Goal: Information Seeking & Learning: Find specific fact

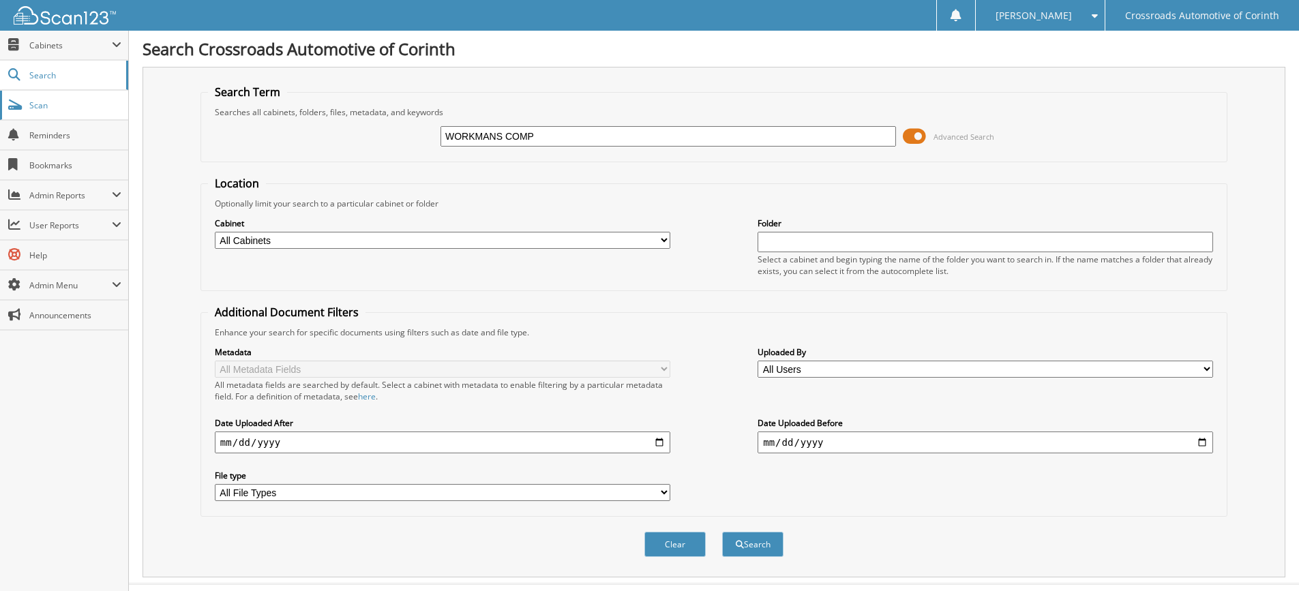
type input "WORKMANS COMP"
click at [722, 532] on button "Search" at bounding box center [752, 544] width 61 height 25
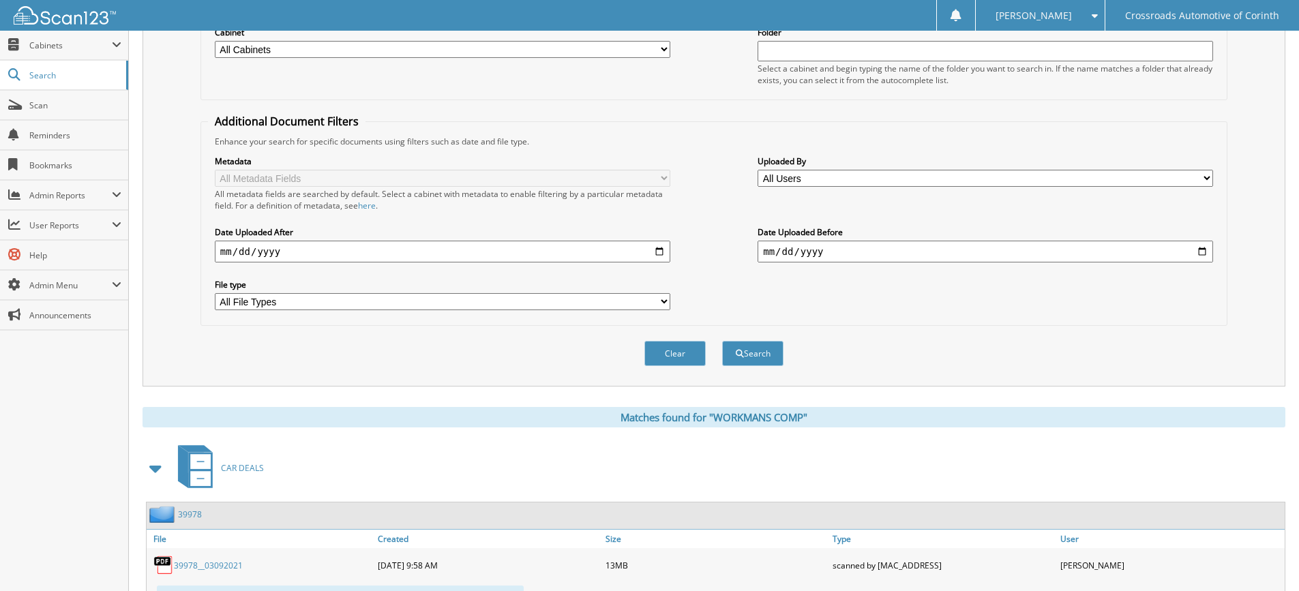
scroll to position [55, 0]
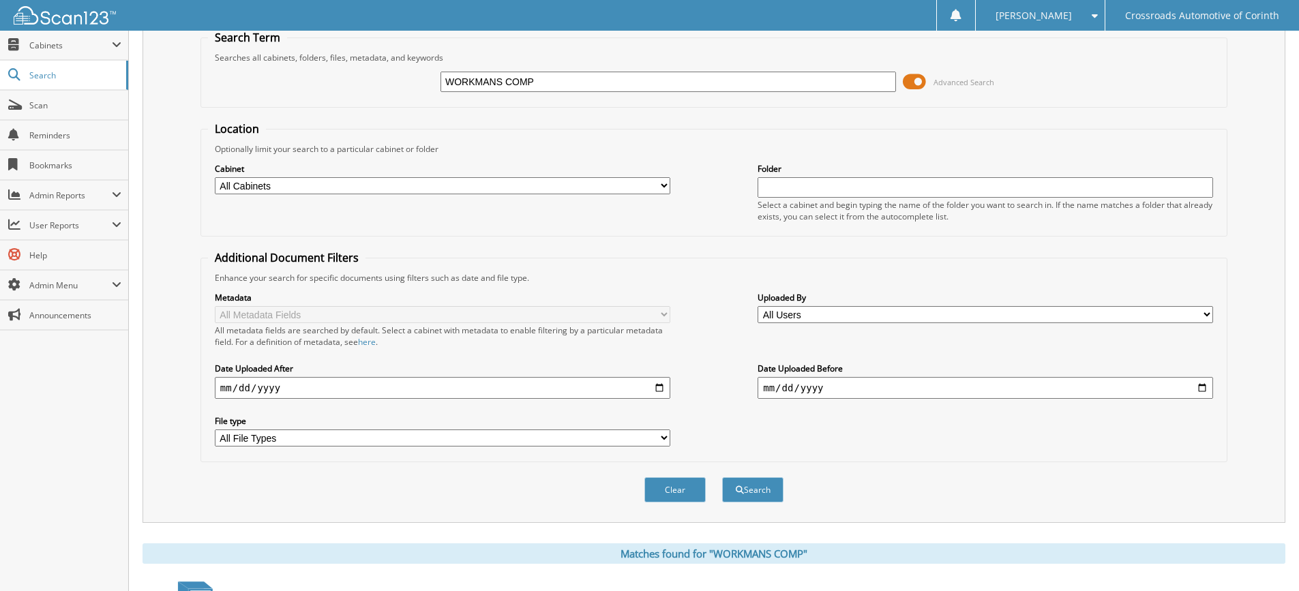
drag, startPoint x: 556, startPoint y: 75, endPoint x: 478, endPoint y: 89, distance: 78.9
click at [478, 89] on input "WORKMANS COMP" at bounding box center [669, 82] width 456 height 20
type input "WORKERS COMP"
click at [722, 477] on button "Search" at bounding box center [752, 489] width 61 height 25
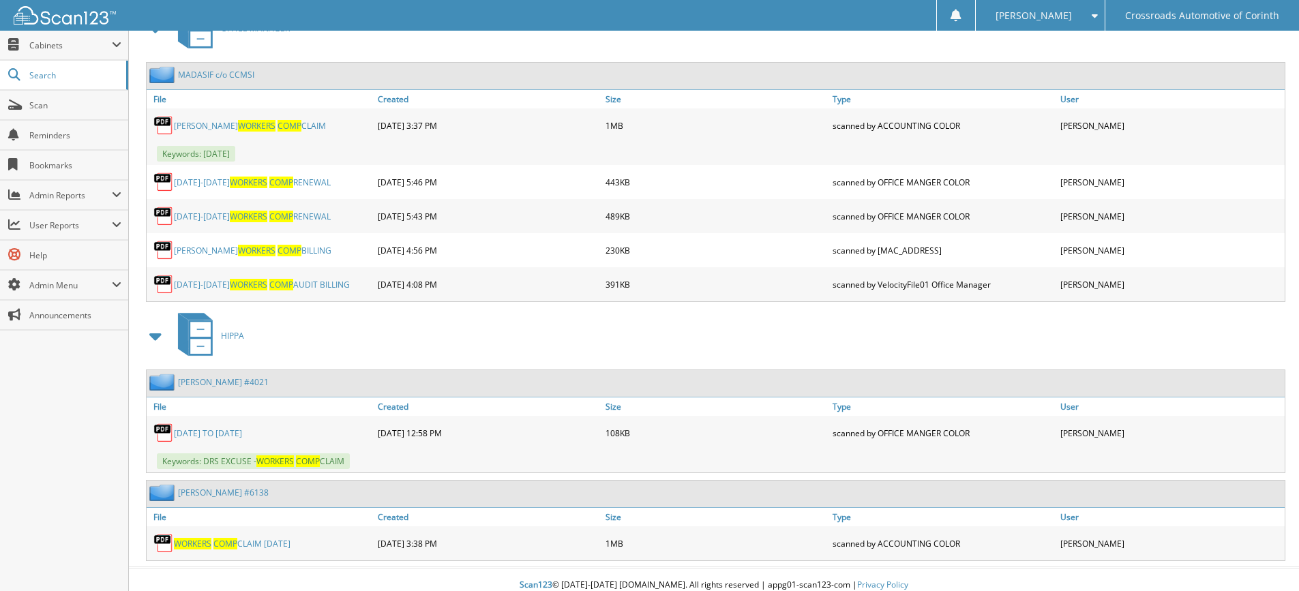
scroll to position [1637, 0]
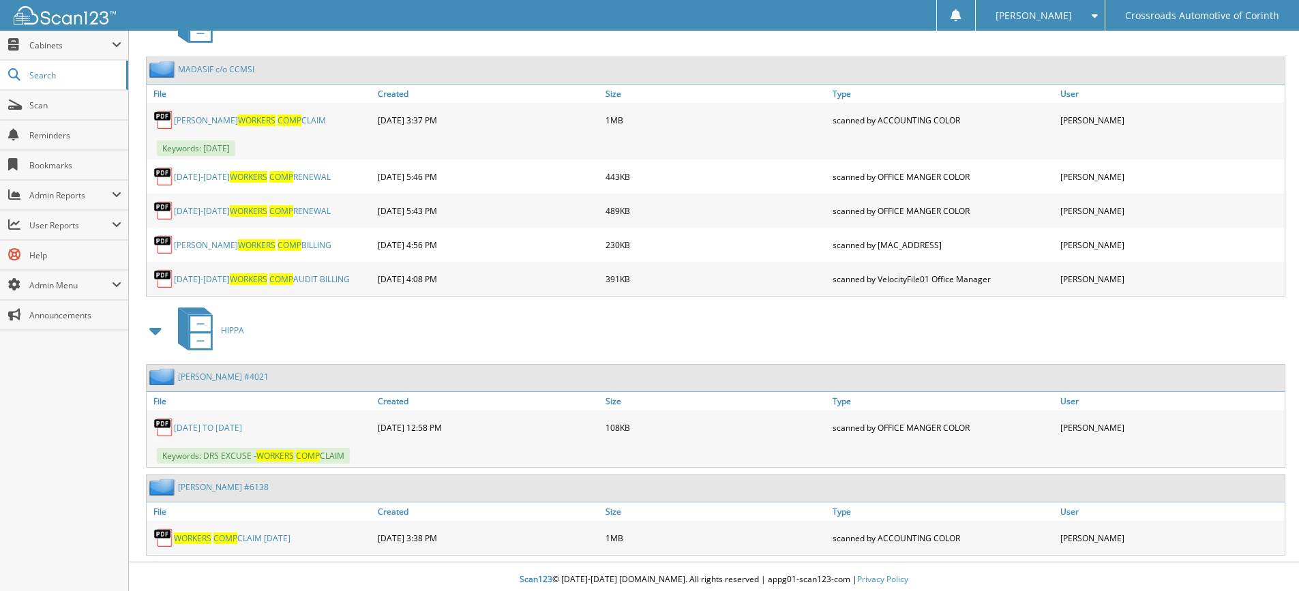
click at [307, 280] on link "2020-2021 WORKERS COMP AUDIT BILLING" at bounding box center [262, 279] width 176 height 12
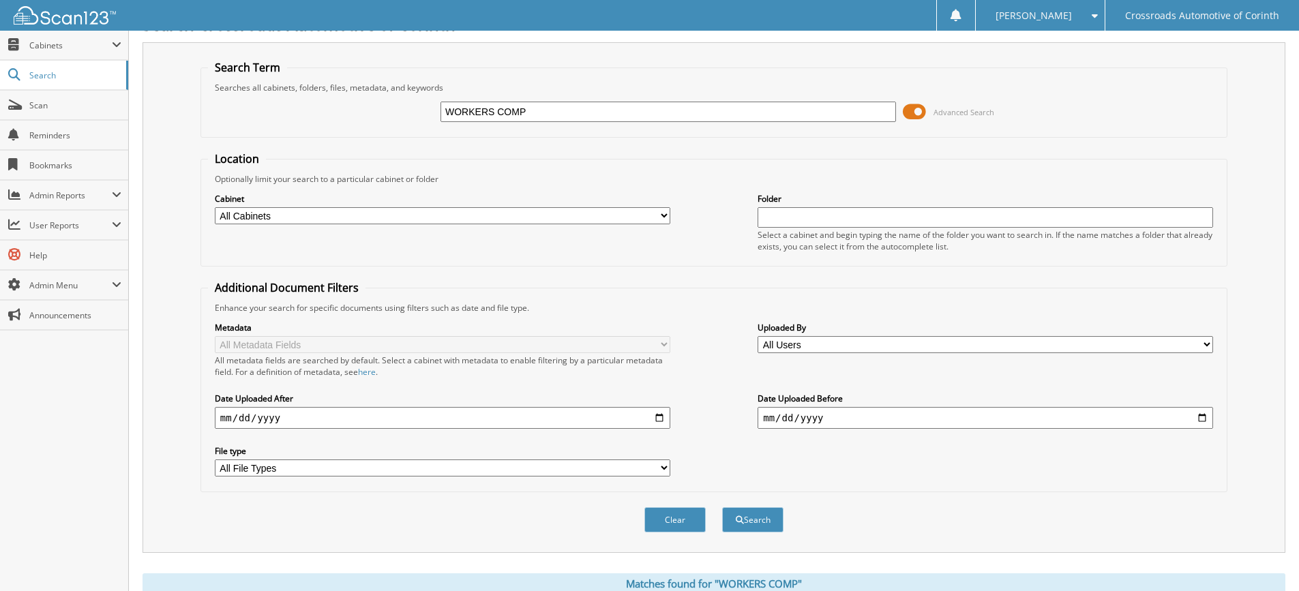
scroll to position [0, 0]
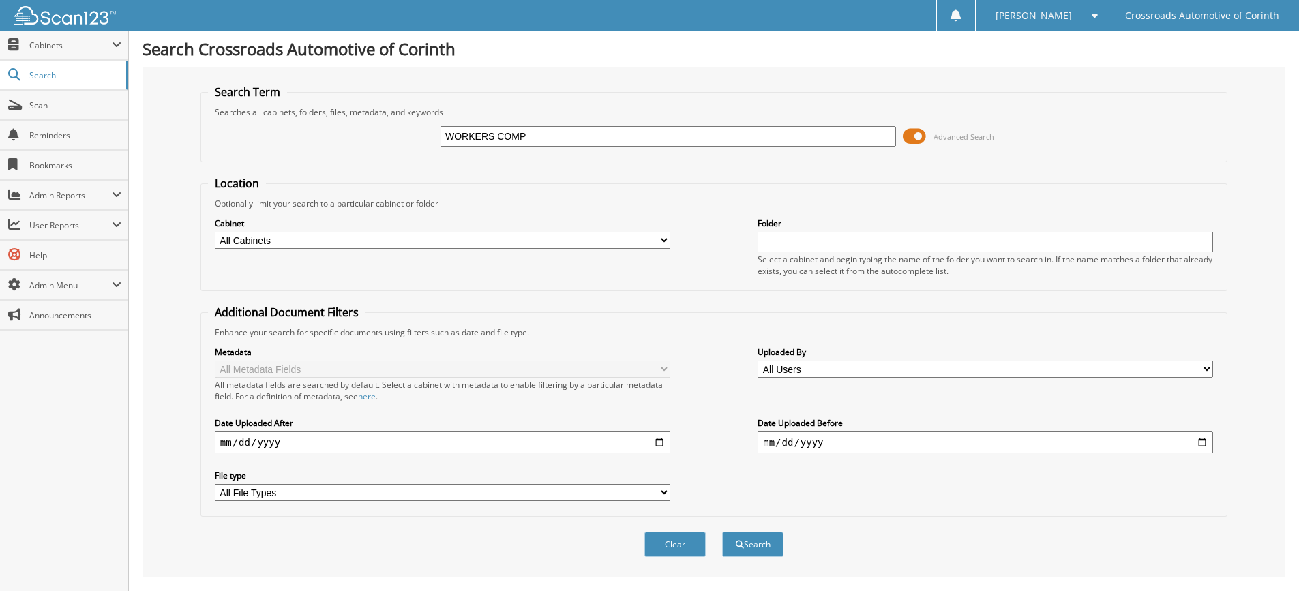
drag, startPoint x: 572, startPoint y: 130, endPoint x: 166, endPoint y: 197, distance: 410.6
click at [163, 200] on div "Search Term Searches all cabinets, folders, files, metadata, and keywords WORKE…" at bounding box center [714, 322] width 1143 height 511
type input "SHYLA HARMOB"
click at [722, 532] on button "Search" at bounding box center [752, 544] width 61 height 25
click at [542, 135] on input "SHYLA HARMOB" at bounding box center [669, 136] width 456 height 20
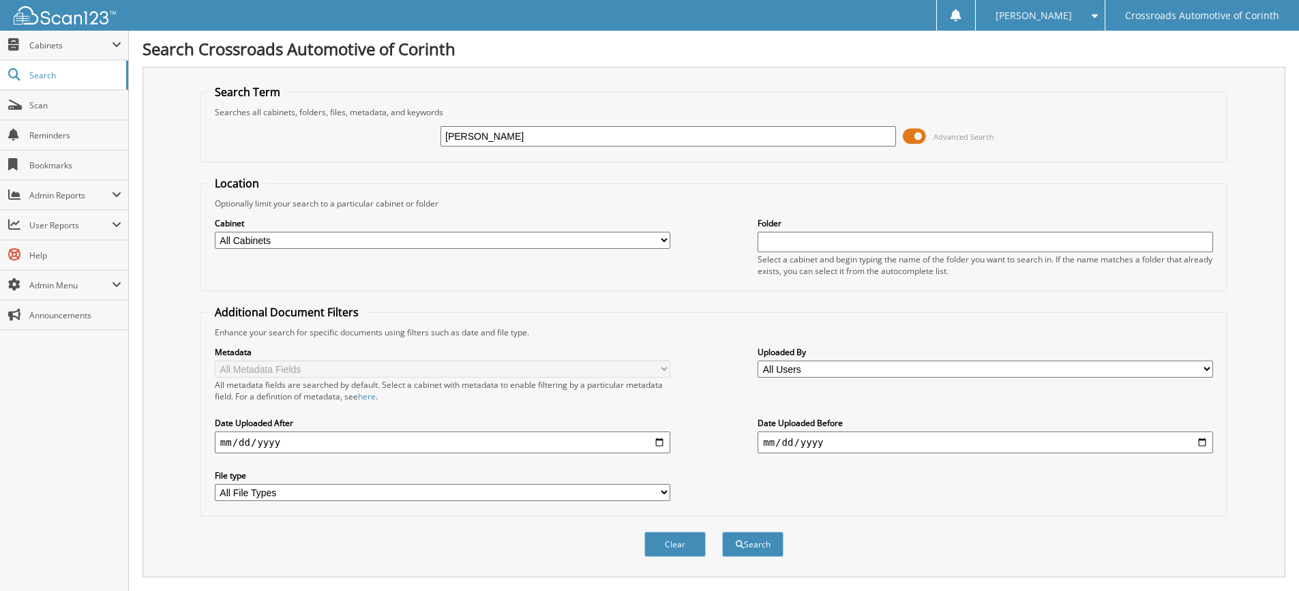
type input "SHYLA HARMON"
click at [722, 532] on button "Search" at bounding box center [752, 544] width 61 height 25
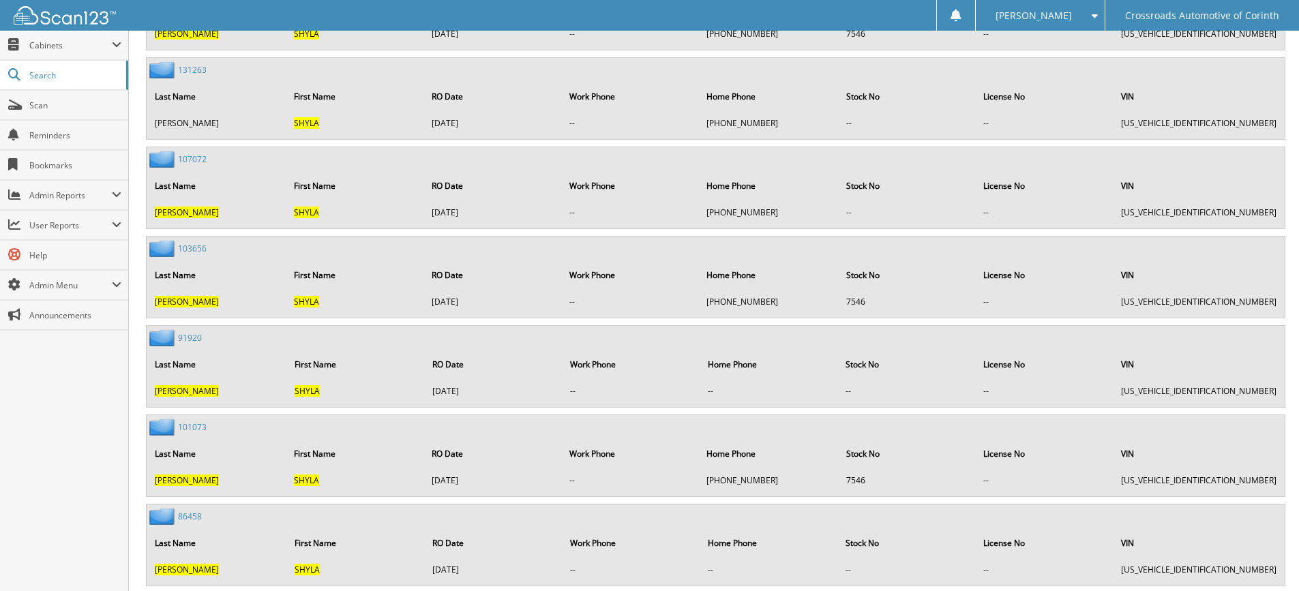
scroll to position [3615, 0]
